Goal: Find specific page/section: Find specific page/section

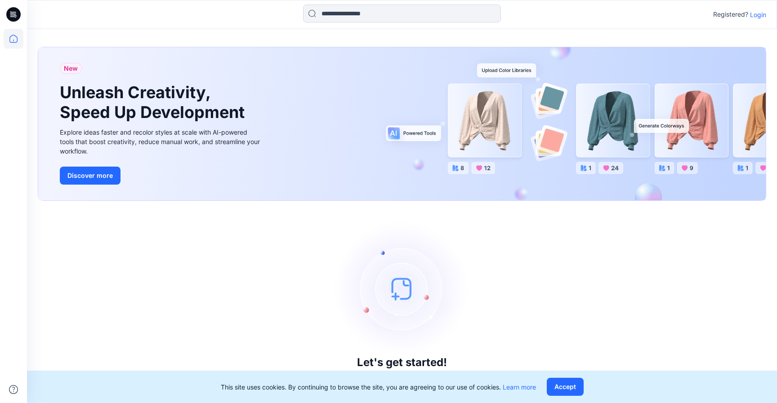
click at [762, 16] on p "Login" at bounding box center [758, 14] width 16 height 9
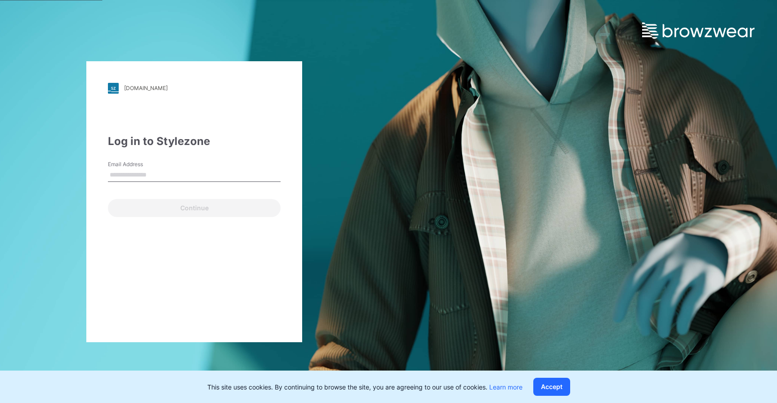
type input "**********"
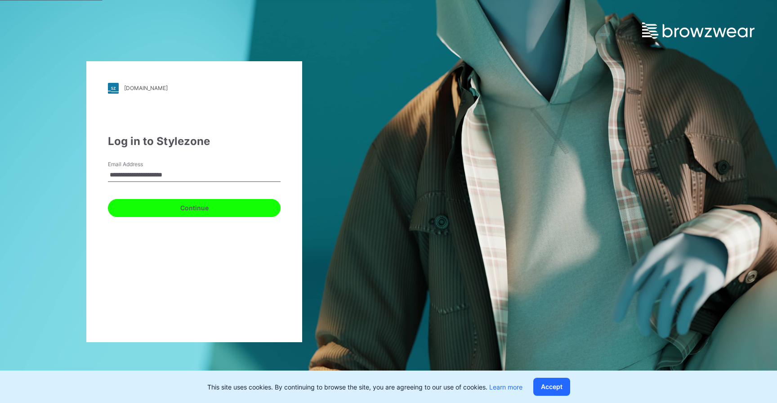
click at [165, 209] on button "Continue" at bounding box center [194, 208] width 173 height 18
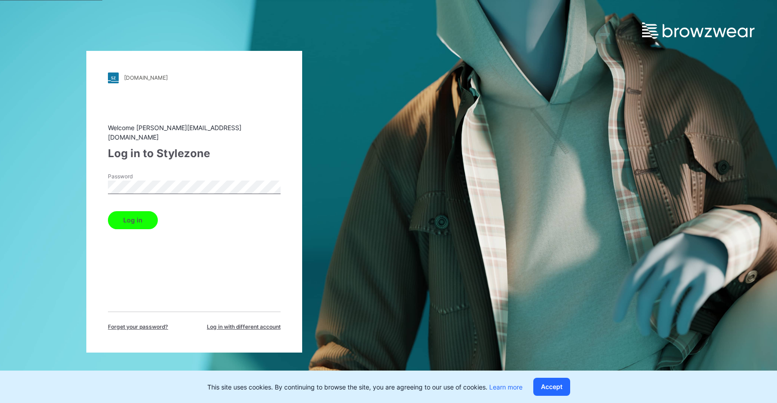
click at [137, 220] on button "Log in" at bounding box center [133, 220] width 50 height 18
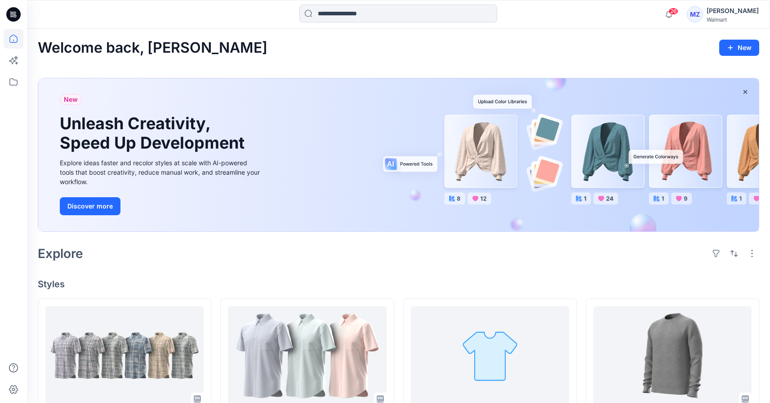
click at [703, 12] on div "MZ" at bounding box center [695, 14] width 16 height 16
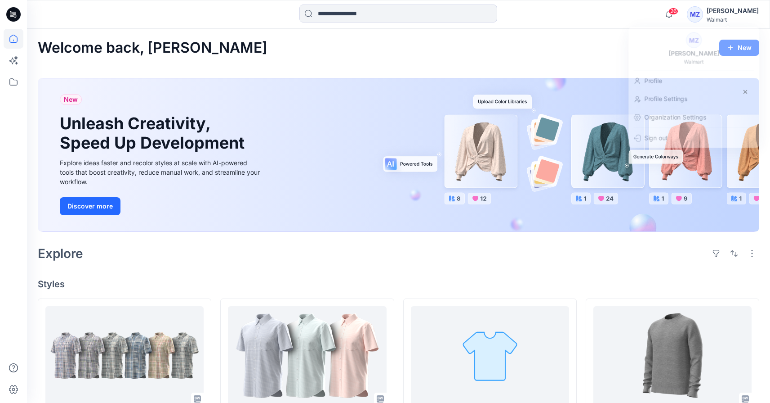
drag, startPoint x: 401, startPoint y: 68, endPoint x: 385, endPoint y: 68, distance: 15.7
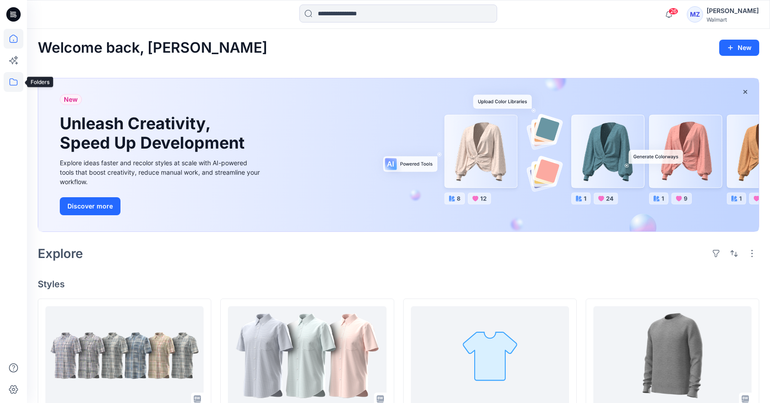
click at [12, 85] on icon at bounding box center [14, 82] width 20 height 20
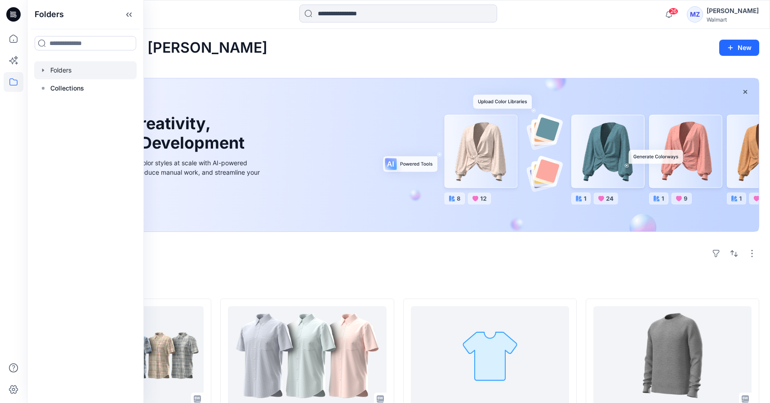
click at [87, 71] on div at bounding box center [85, 70] width 103 height 18
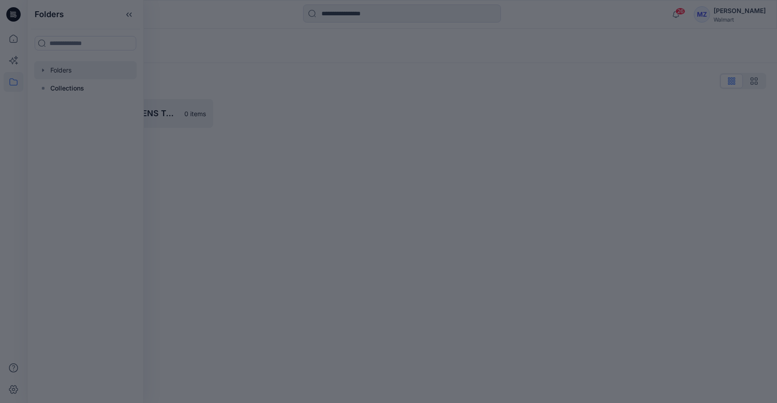
click at [252, 65] on div at bounding box center [388, 201] width 777 height 403
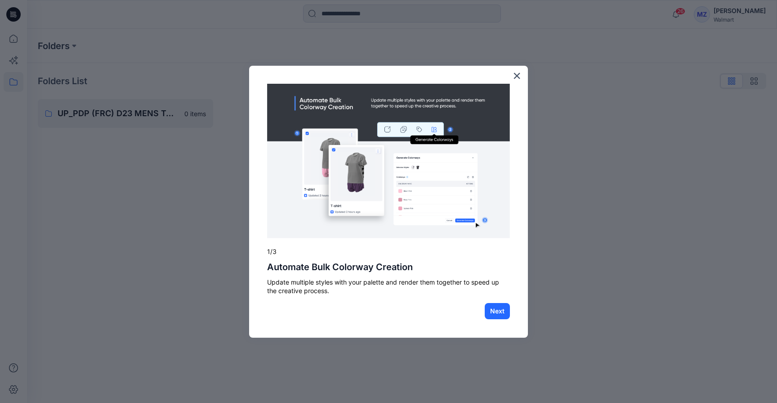
click at [520, 77] on button "×" at bounding box center [517, 75] width 9 height 14
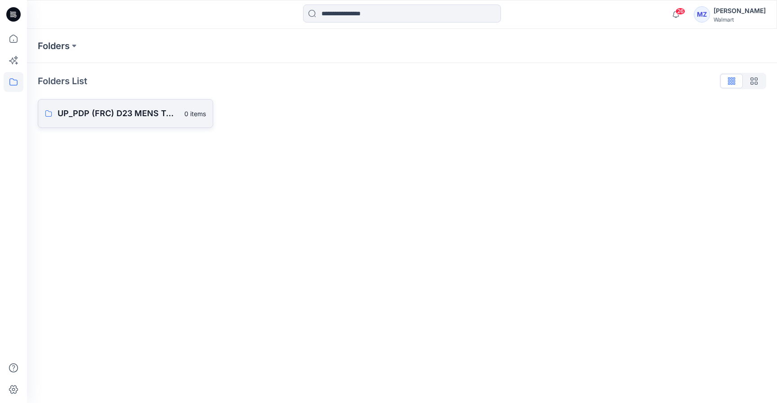
click at [83, 119] on p "UP_PDP (FRC) D23 MENS TOPS" at bounding box center [118, 113] width 121 height 13
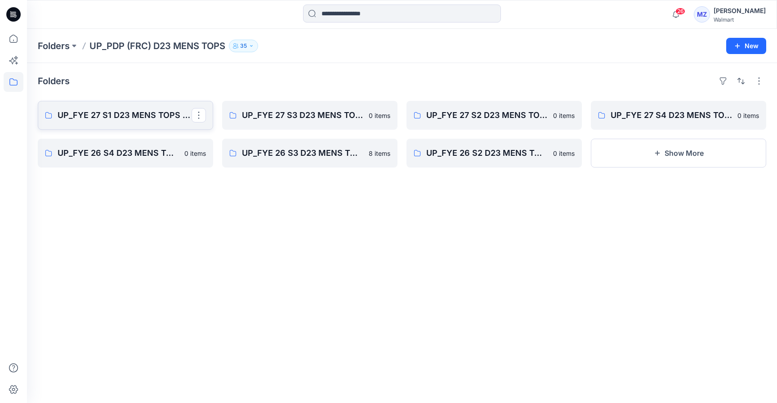
click at [130, 118] on p "UP_FYE 27 S1 D23 MENS TOPS -PDP (FRC)" at bounding box center [125, 115] width 134 height 13
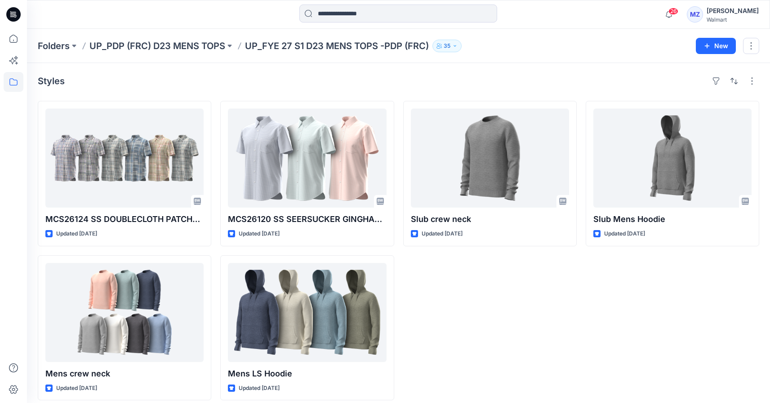
scroll to position [8, 0]
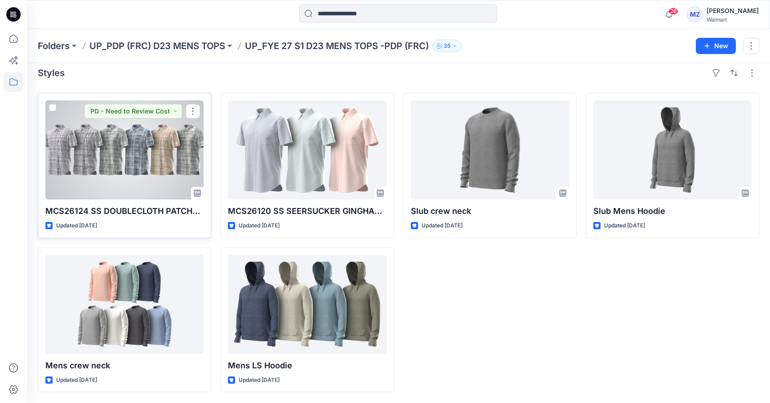
click at [165, 165] on div at bounding box center [124, 149] width 158 height 99
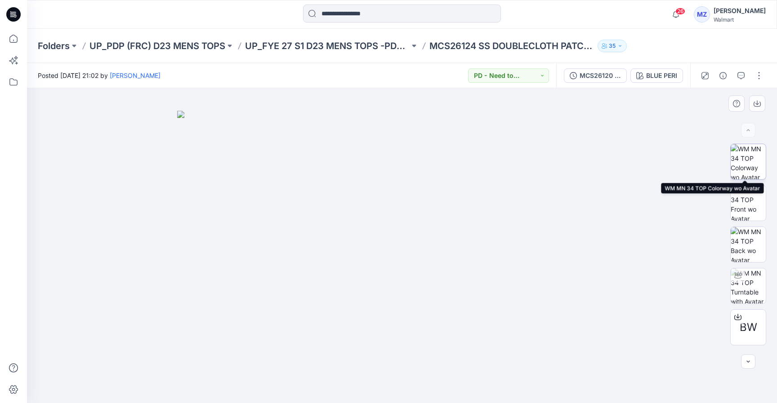
click at [757, 165] on img at bounding box center [748, 161] width 35 height 35
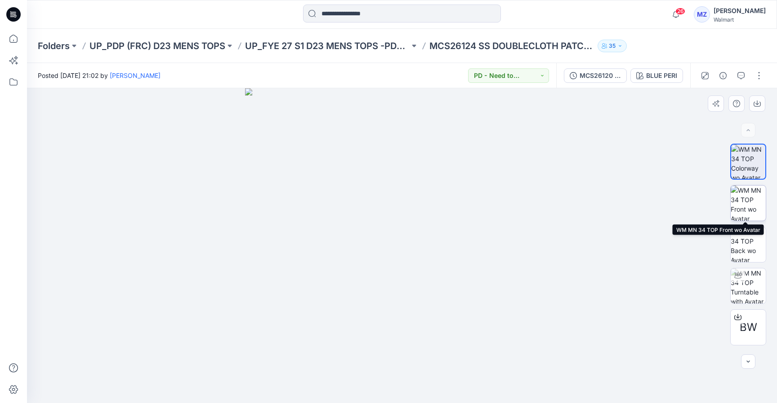
click at [748, 199] on img at bounding box center [748, 202] width 35 height 35
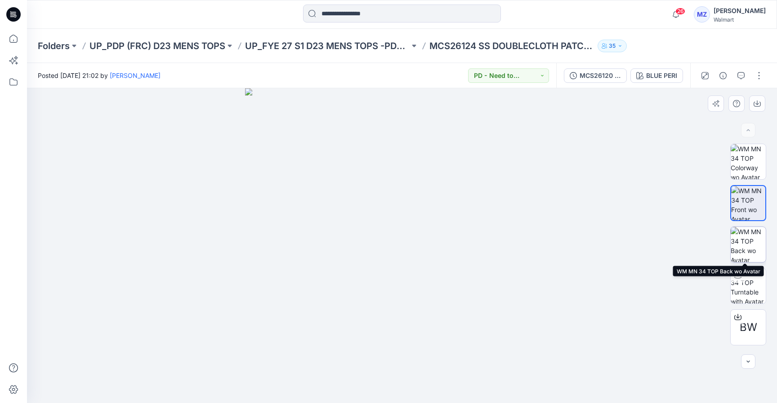
click at [743, 237] on img at bounding box center [748, 244] width 35 height 35
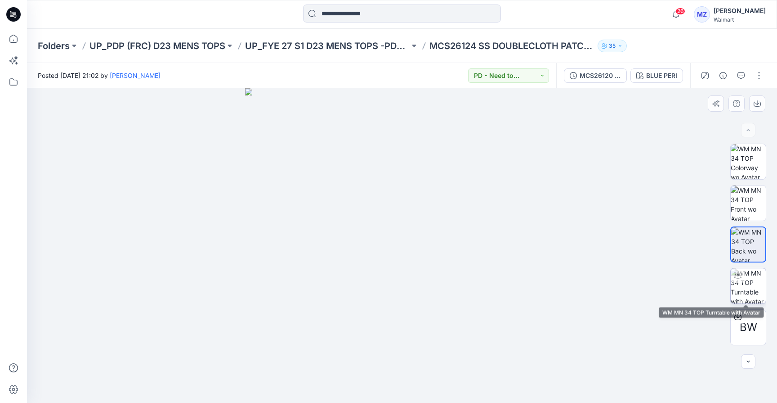
click at [745, 282] on img at bounding box center [748, 285] width 35 height 35
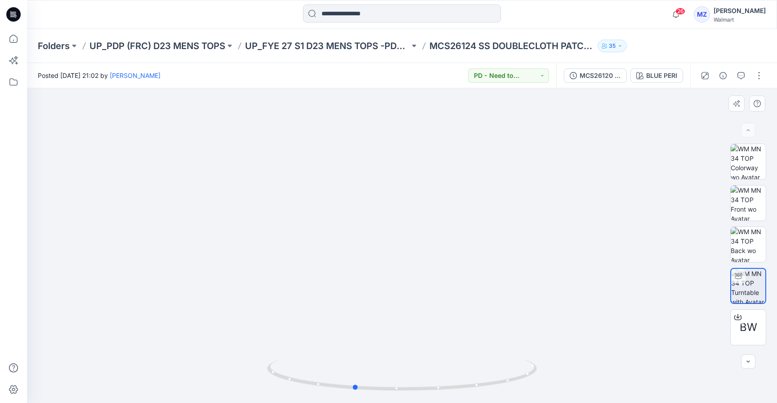
drag, startPoint x: 384, startPoint y: 321, endPoint x: 607, endPoint y: 258, distance: 231.4
click at [607, 258] on div at bounding box center [402, 245] width 750 height 314
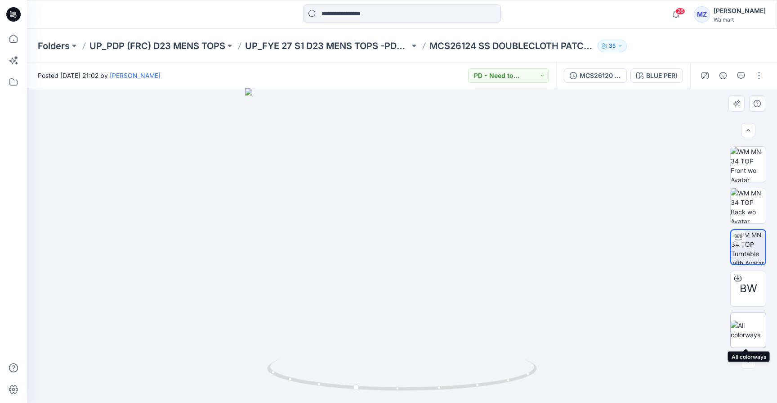
click at [753, 328] on img at bounding box center [748, 329] width 35 height 19
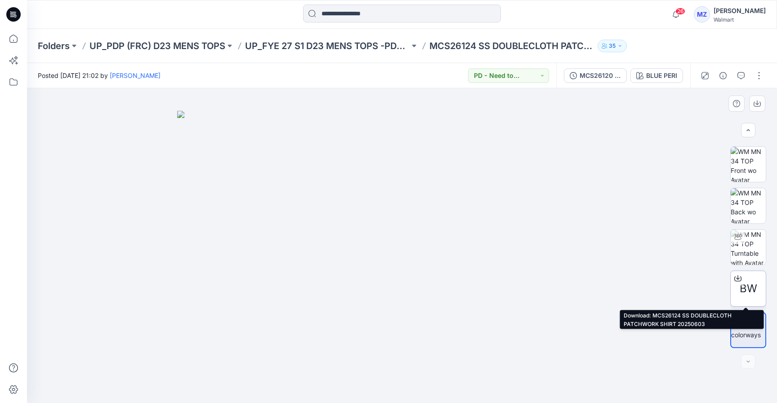
click at [739, 279] on icon at bounding box center [737, 278] width 7 height 5
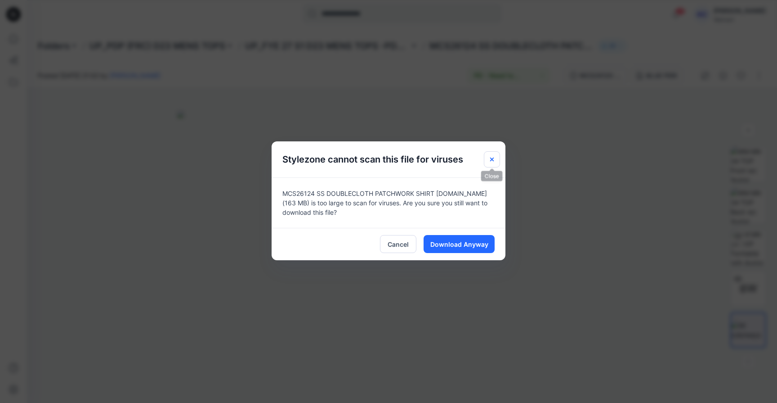
click at [492, 158] on icon "Close" at bounding box center [492, 159] width 4 height 4
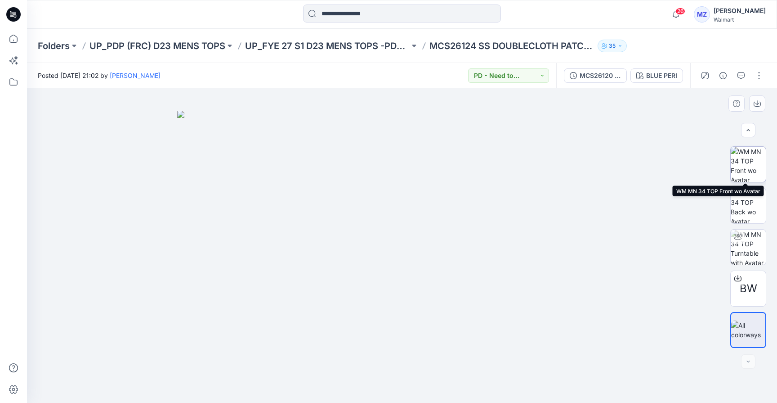
click at [758, 166] on img at bounding box center [748, 164] width 35 height 35
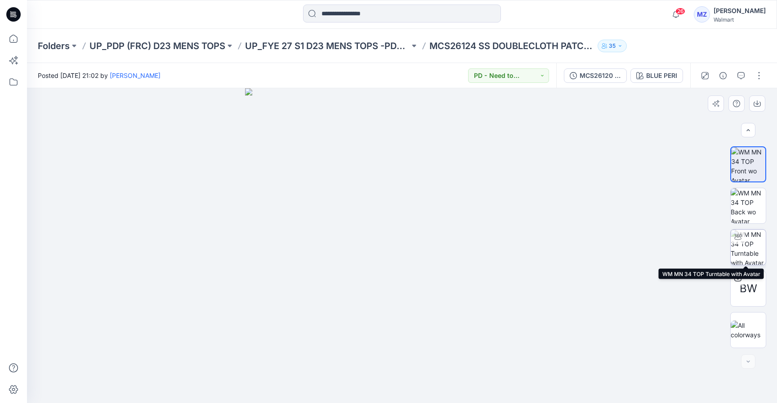
click at [744, 249] on img at bounding box center [748, 246] width 35 height 35
